Goal: Contribute content

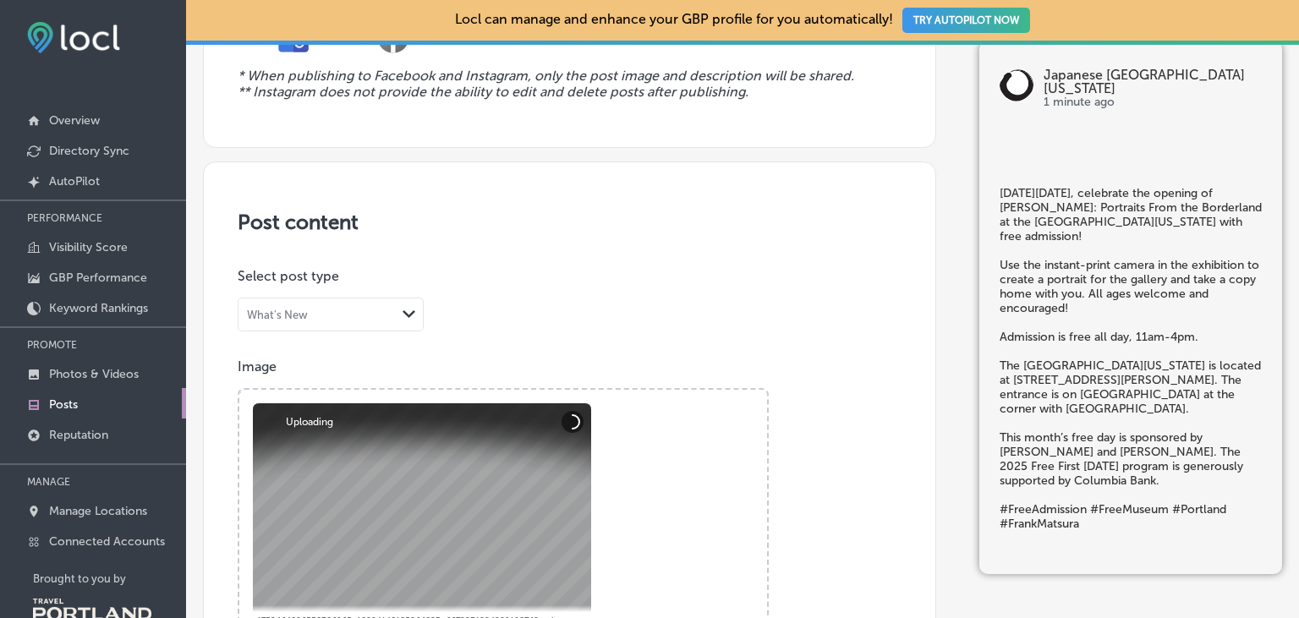
scroll to position [292, 0]
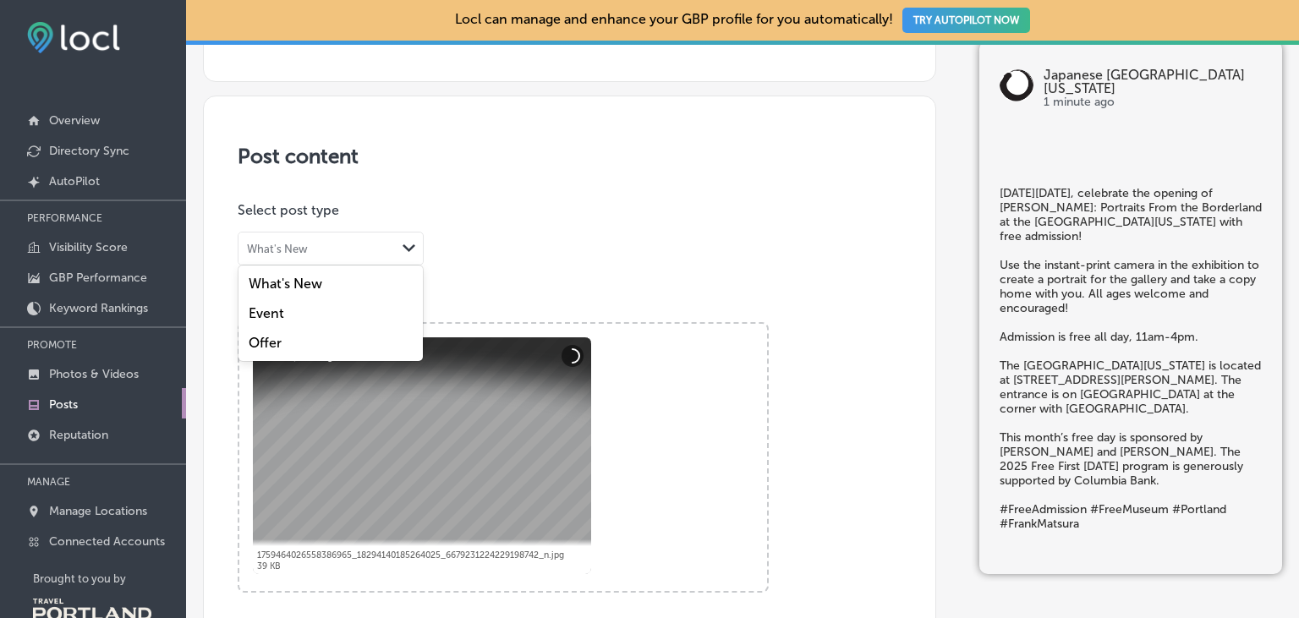
click at [391, 241] on div "What's New" at bounding box center [317, 249] width 157 height 16
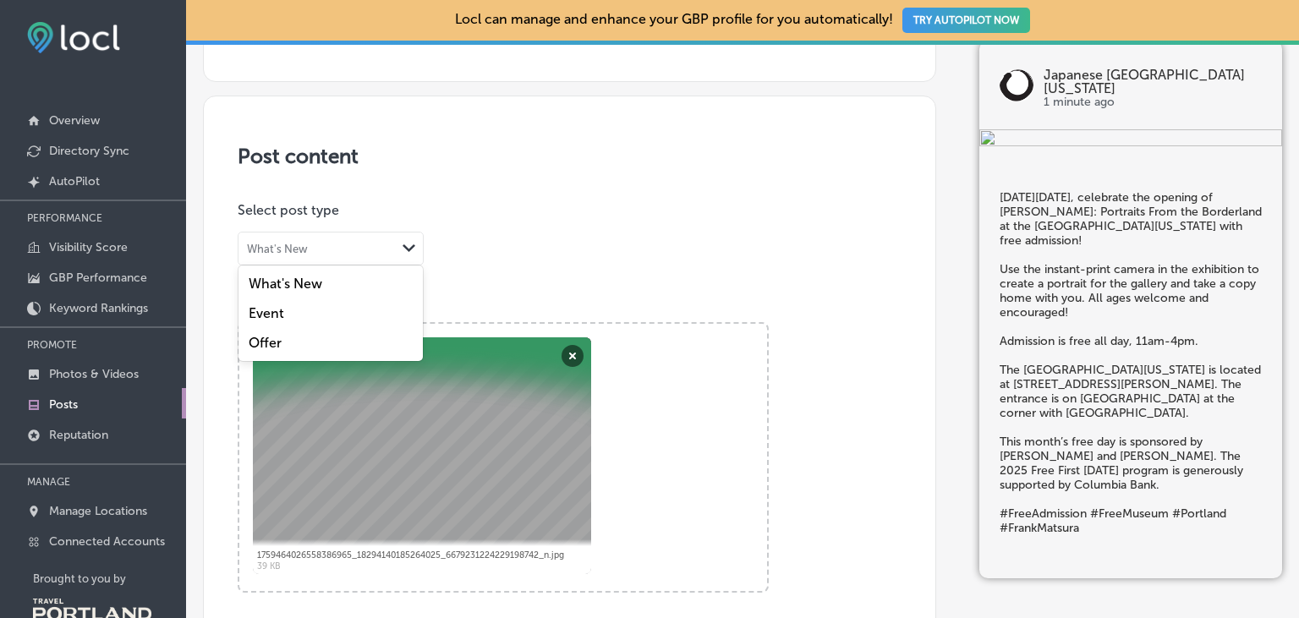
click at [284, 310] on div "Event" at bounding box center [331, 314] width 184 height 30
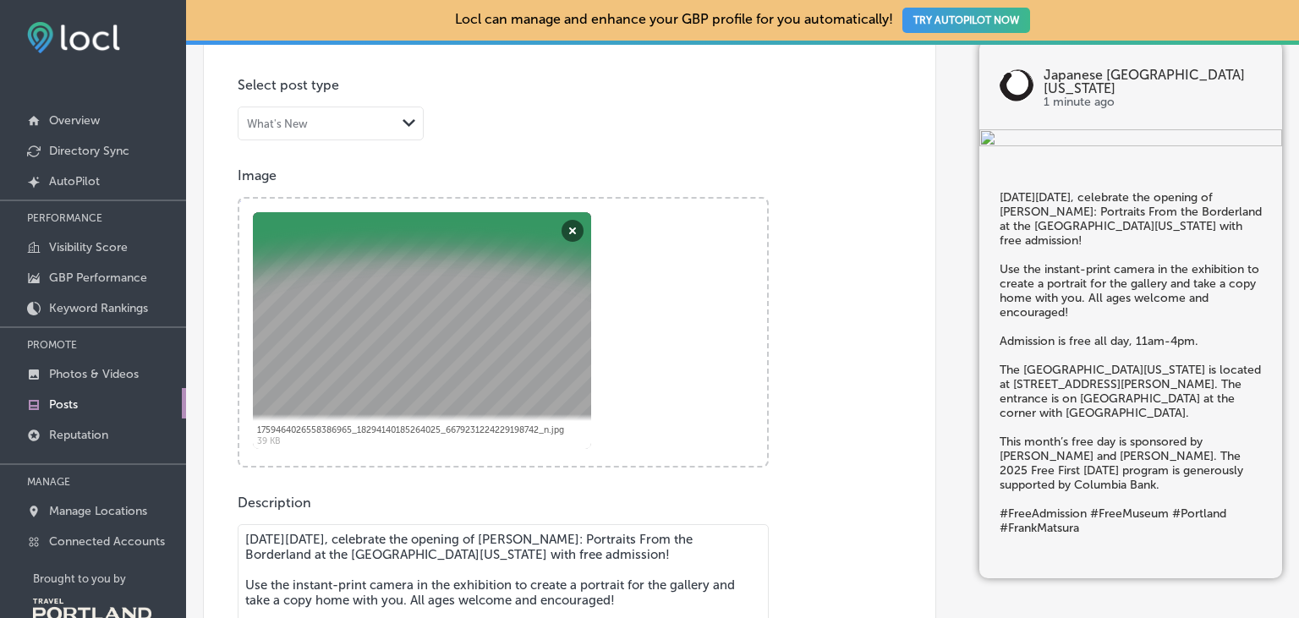
scroll to position [779, 0]
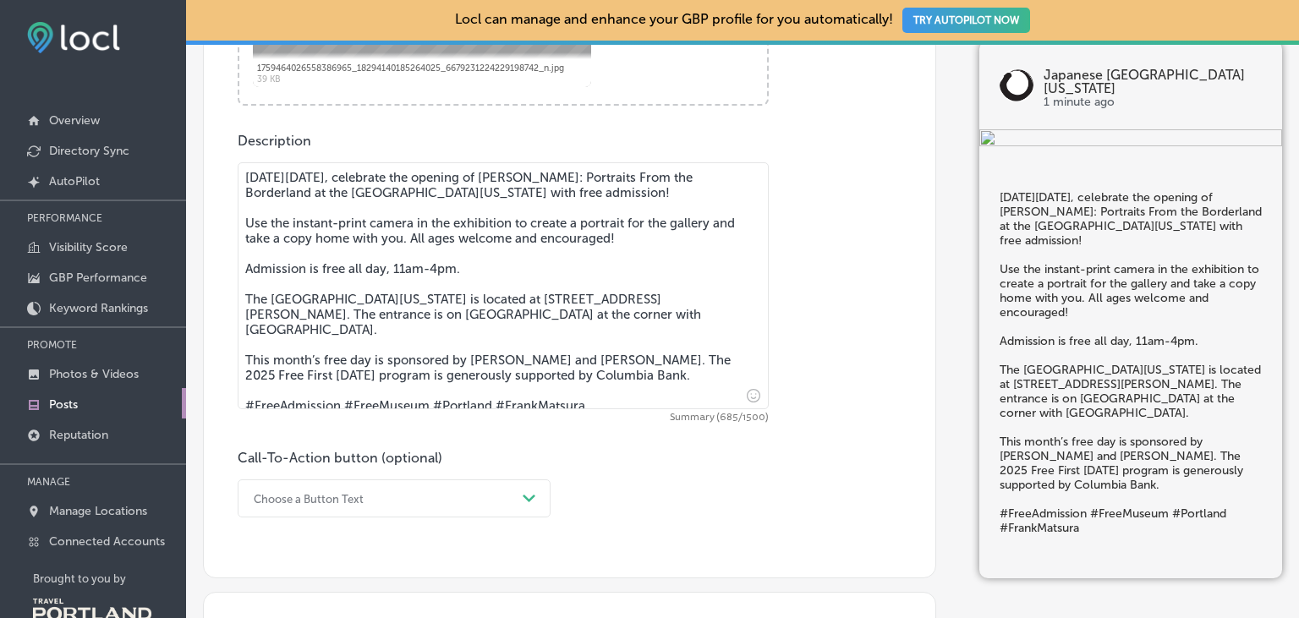
drag, startPoint x: 612, startPoint y: 395, endPoint x: 145, endPoint y: 401, distance: 467.0
click at [238, 401] on textarea "[DATE][DATE], celebrate the opening of [PERSON_NAME]: Portraits From the Border…" at bounding box center [503, 285] width 531 height 247
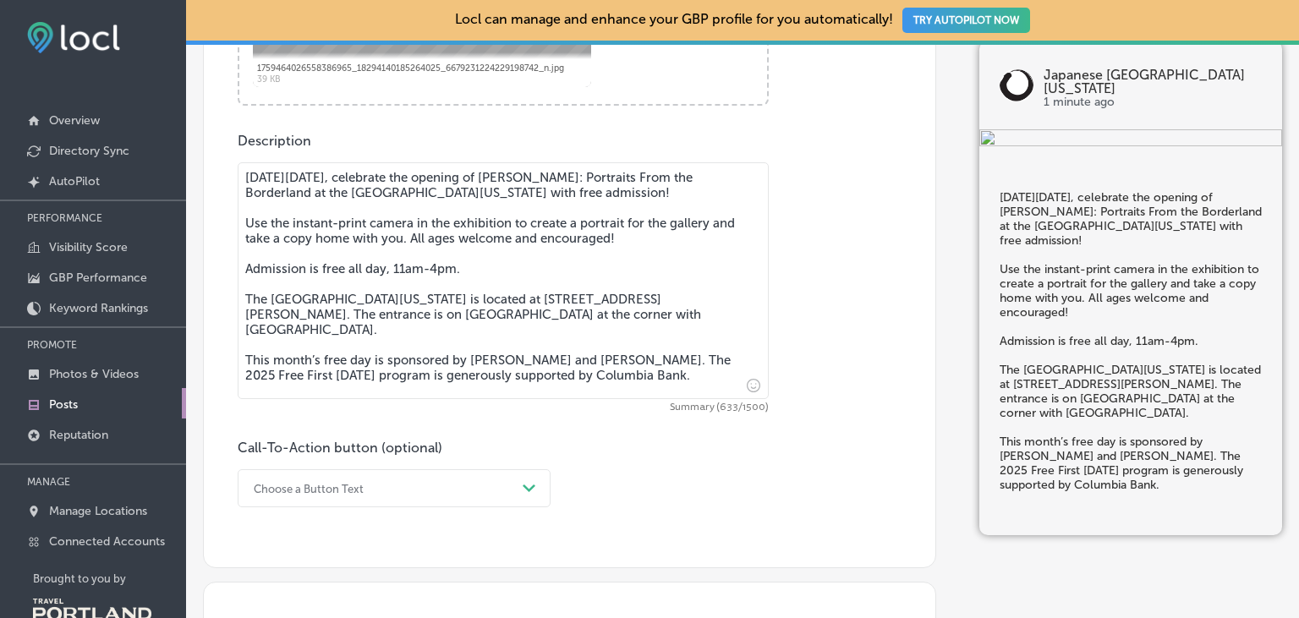
type textarea "[DATE][DATE], celebrate the opening of [PERSON_NAME]: Portraits From the Border…"
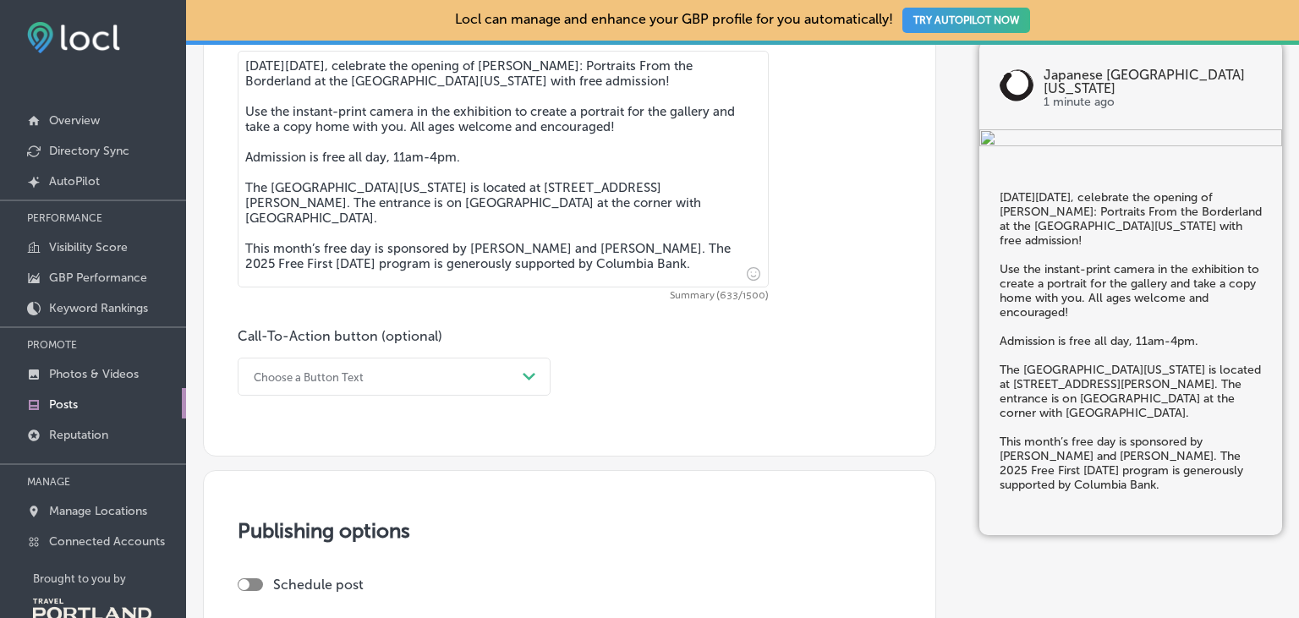
click at [316, 396] on div "Choose a Button Text Path Created with Sketch." at bounding box center [394, 377] width 313 height 38
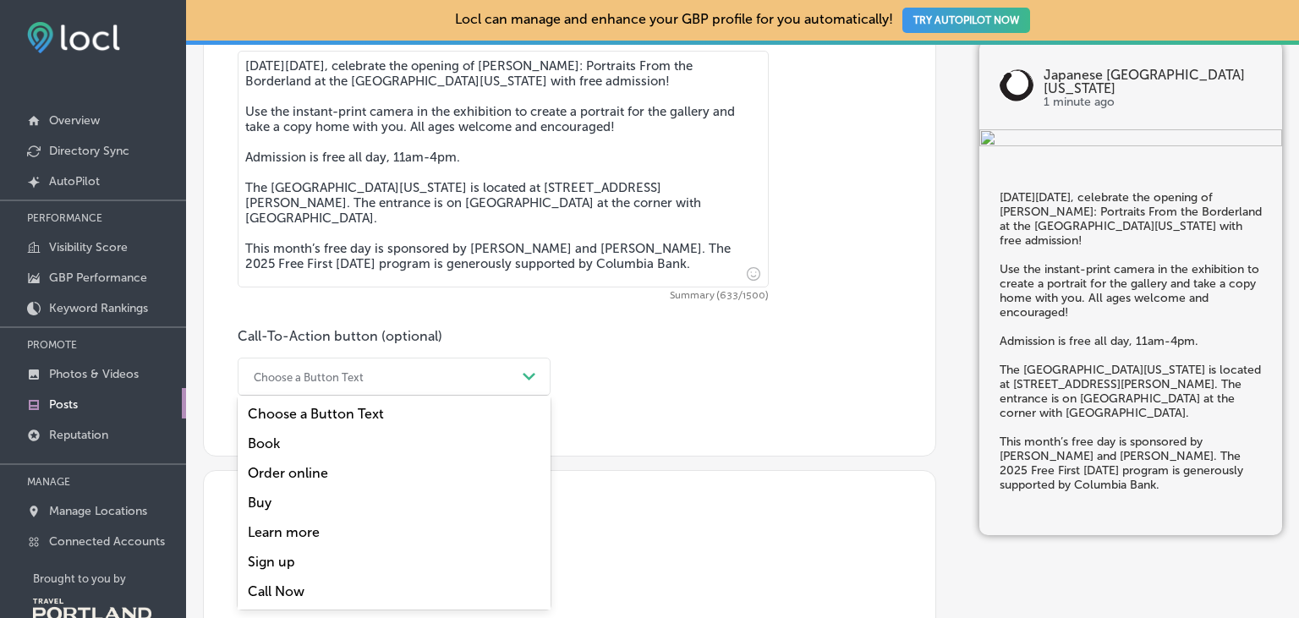
click at [272, 535] on div "Learn more" at bounding box center [394, 533] width 313 height 30
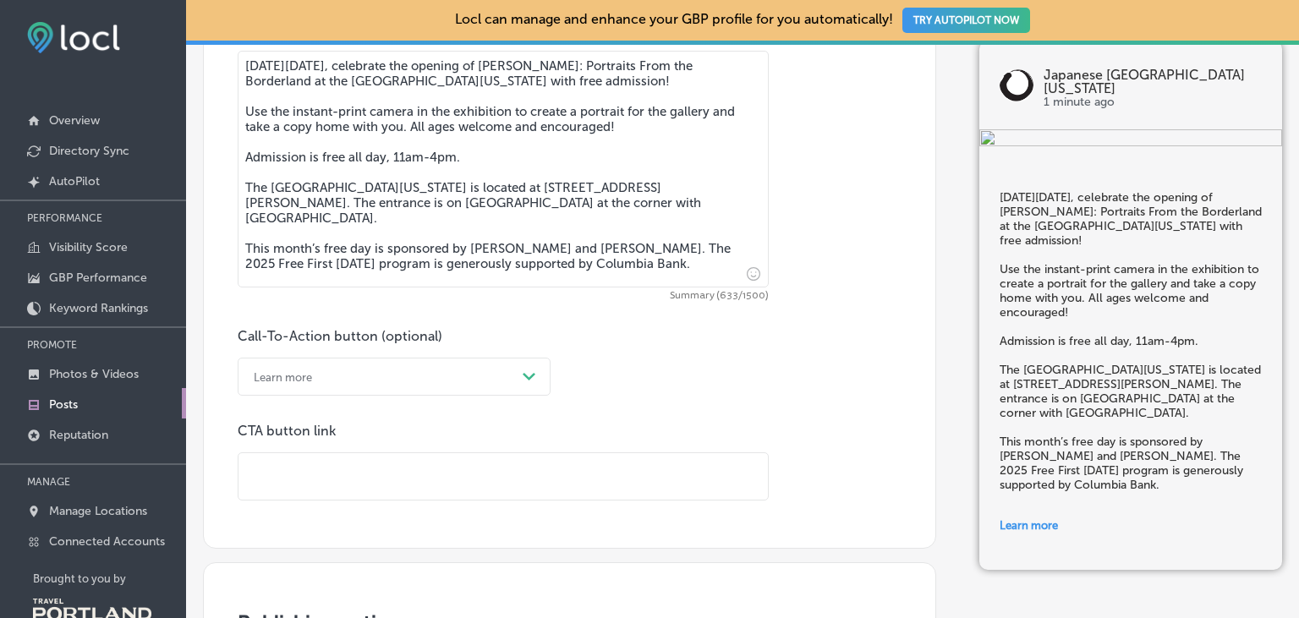
click at [304, 481] on input "text" at bounding box center [504, 476] width 530 height 47
paste input "[URL][DOMAIN_NAME][DATE]"
type input "[URL][DOMAIN_NAME][DATE]"
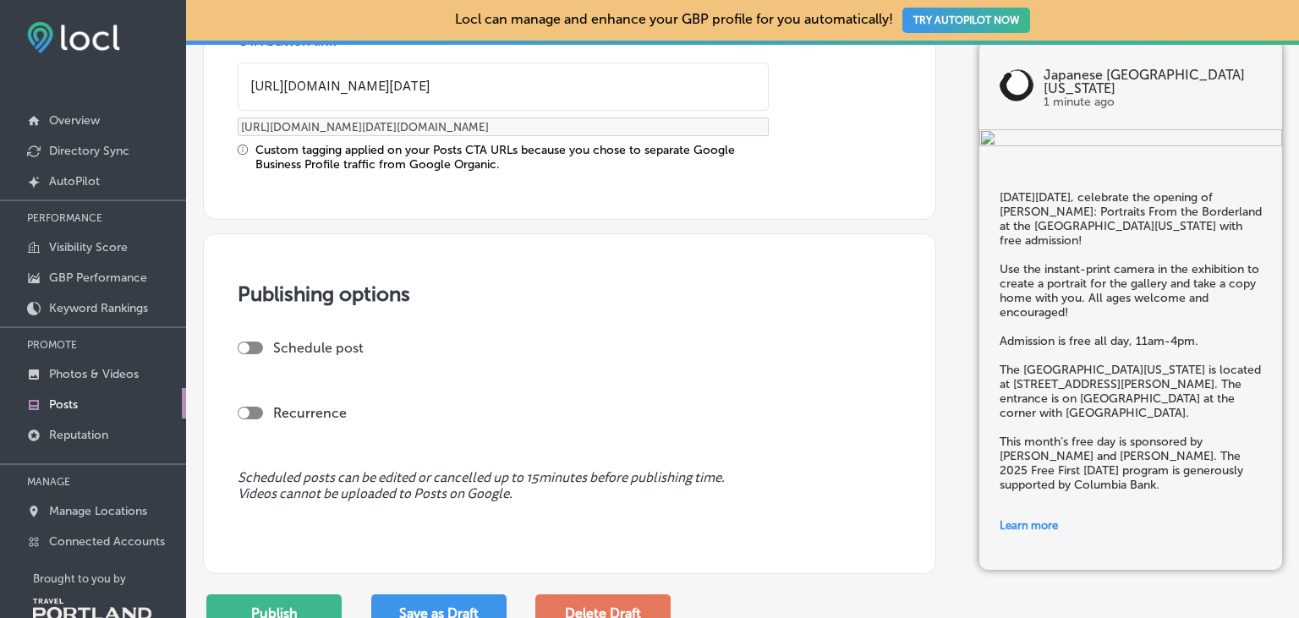
scroll to position [1475, 0]
